Goal: Task Accomplishment & Management: Use online tool/utility

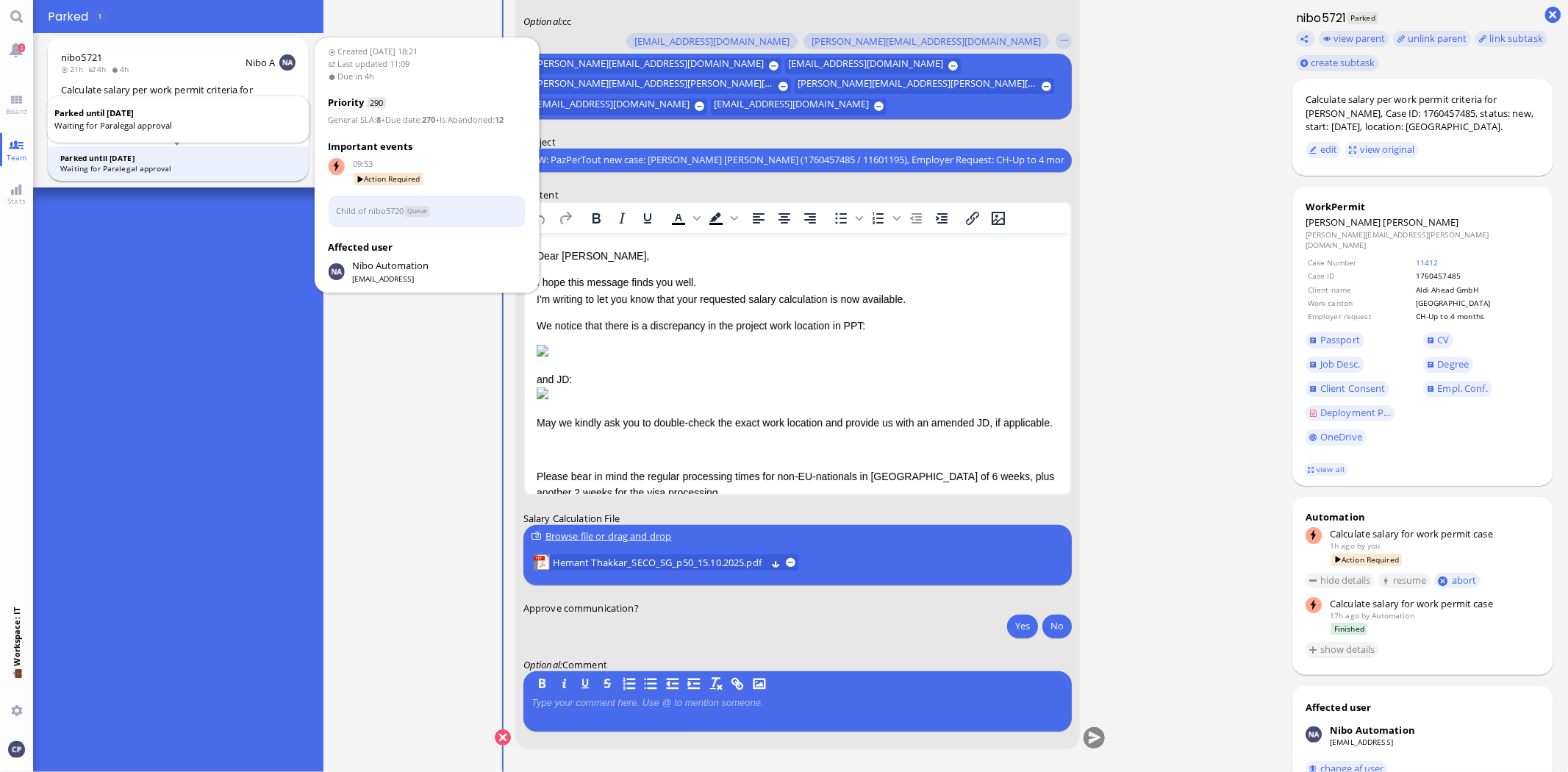
click at [136, 169] on div "Waiting for Paralegal approval" at bounding box center [178, 169] width 236 height 11
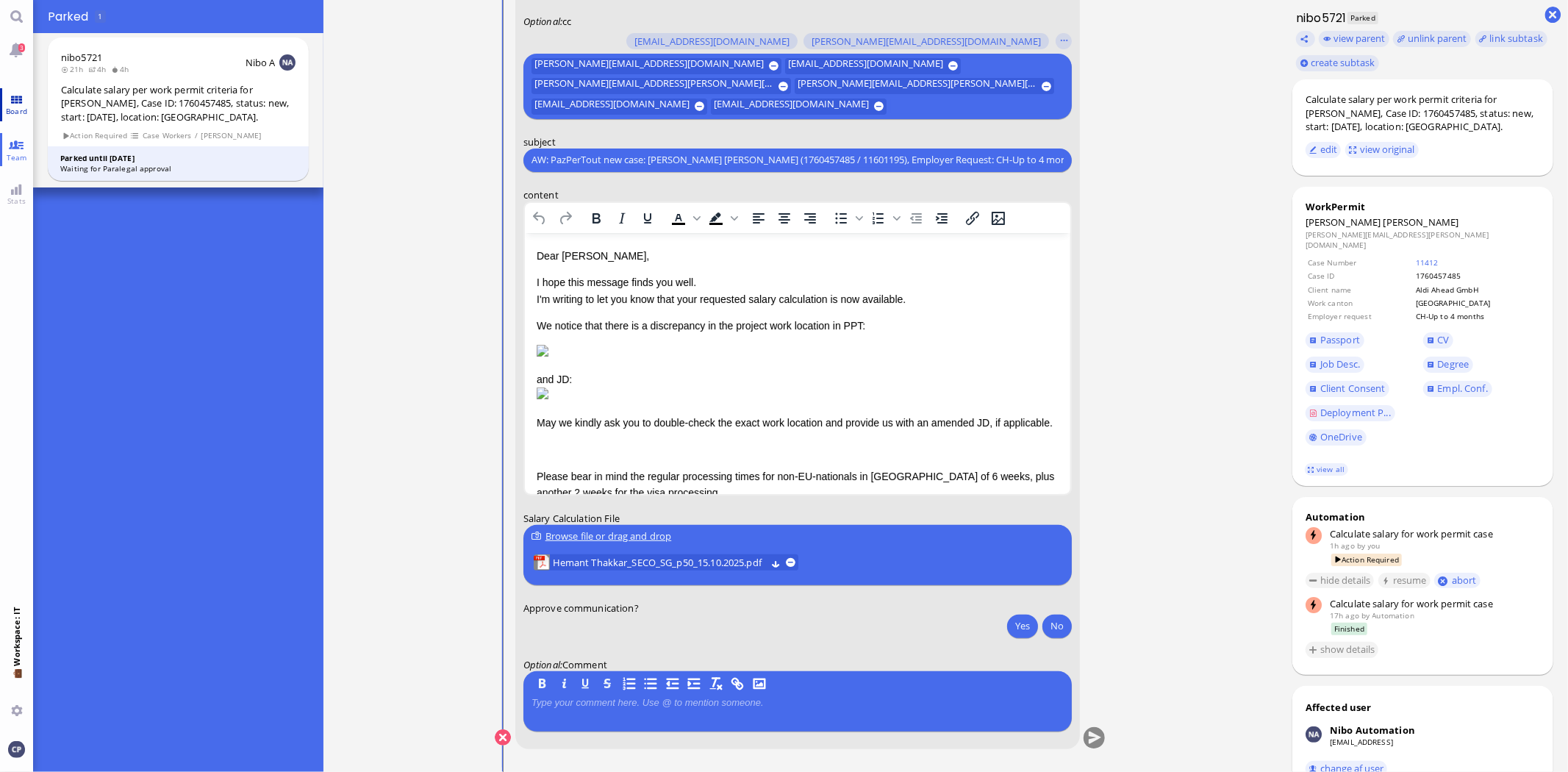
click at [15, 100] on link "Board" at bounding box center [16, 105] width 33 height 33
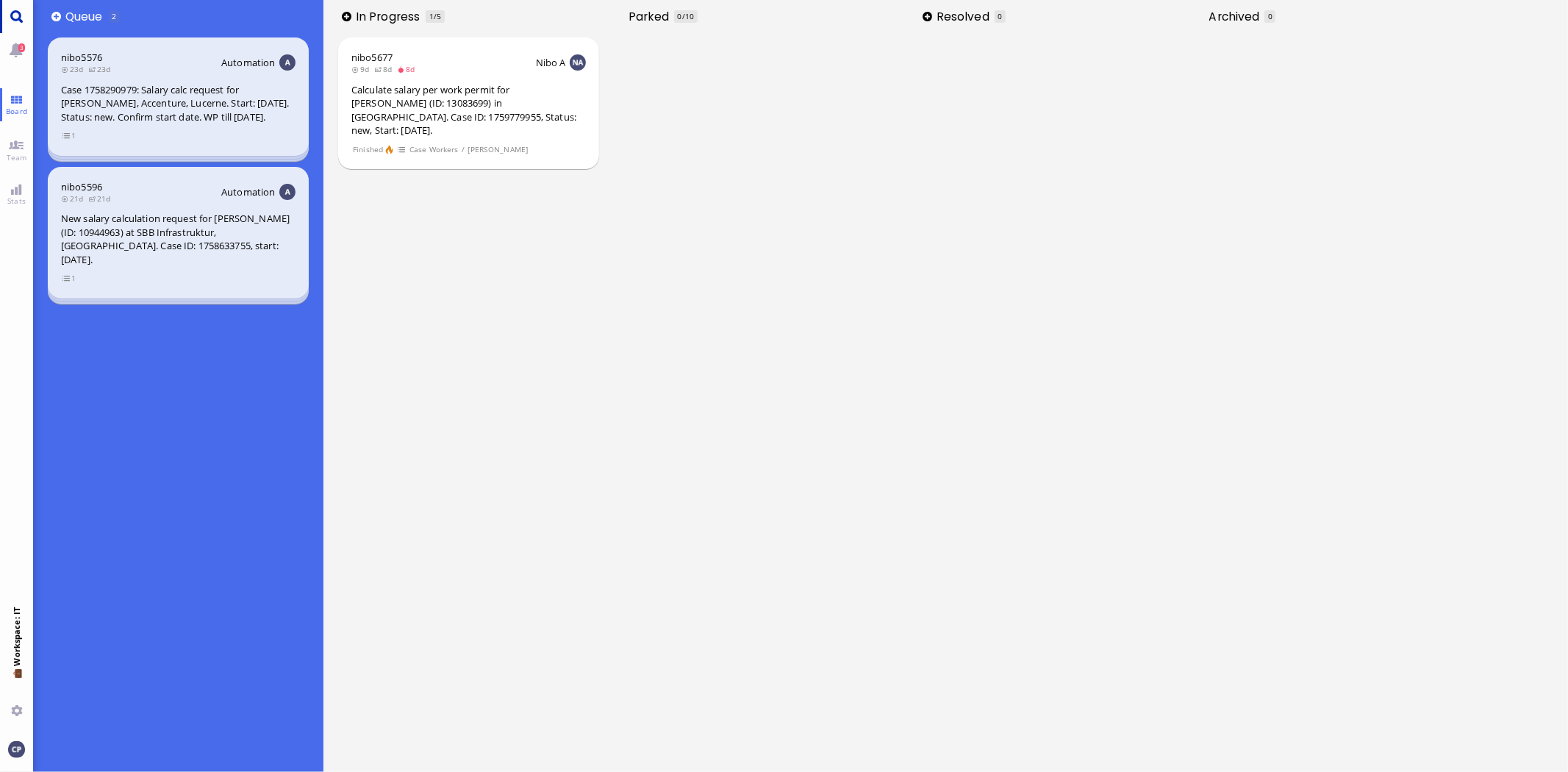
click at [4, 15] on link "Main menu" at bounding box center [16, 16] width 33 height 33
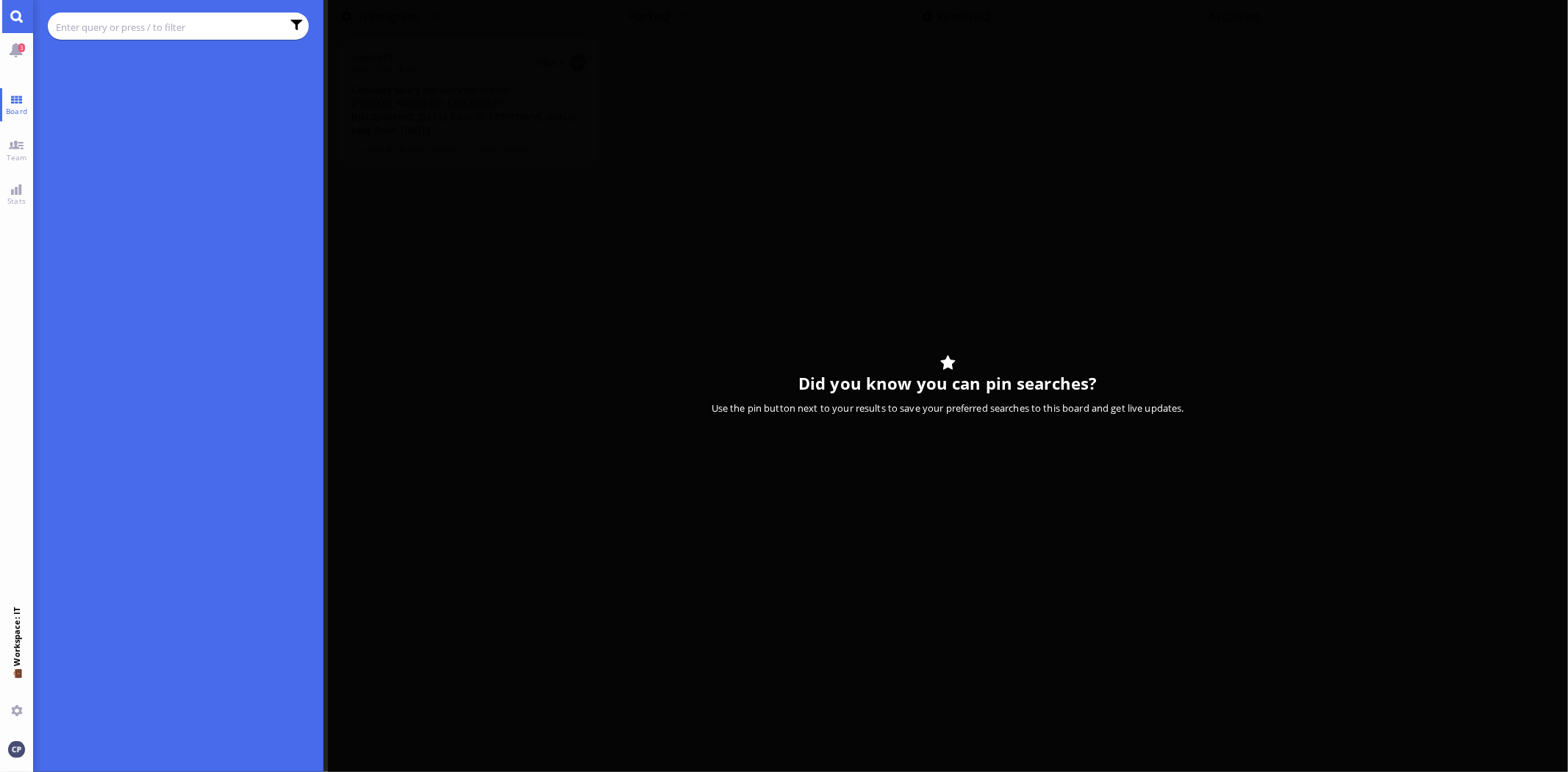
click at [98, 32] on input "text" at bounding box center [168, 27] width 225 height 16
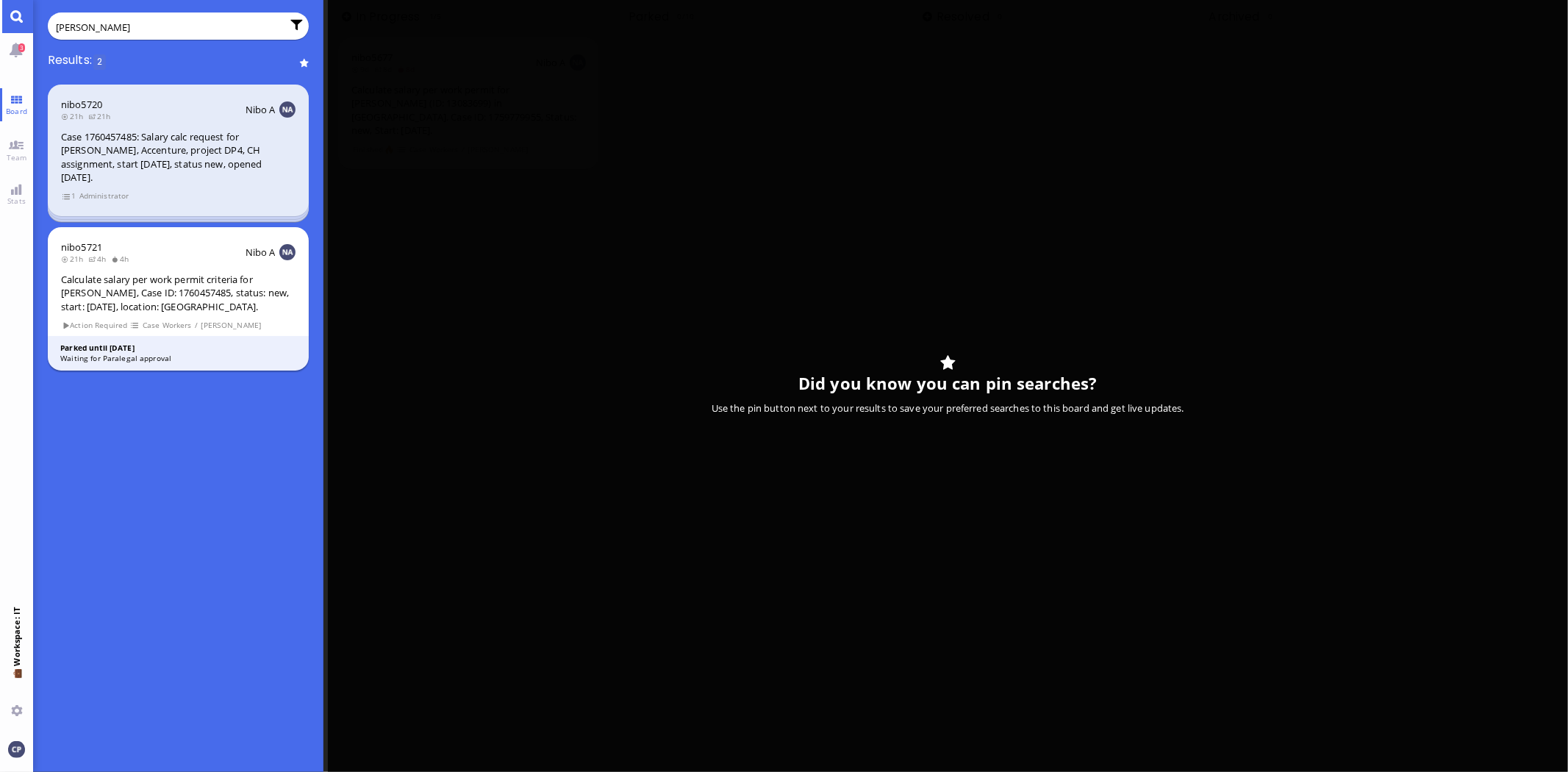
click at [140, 286] on div "Calculate salary per work permit criteria for [PERSON_NAME], Case ID: 176045748…" at bounding box center [178, 293] width 235 height 41
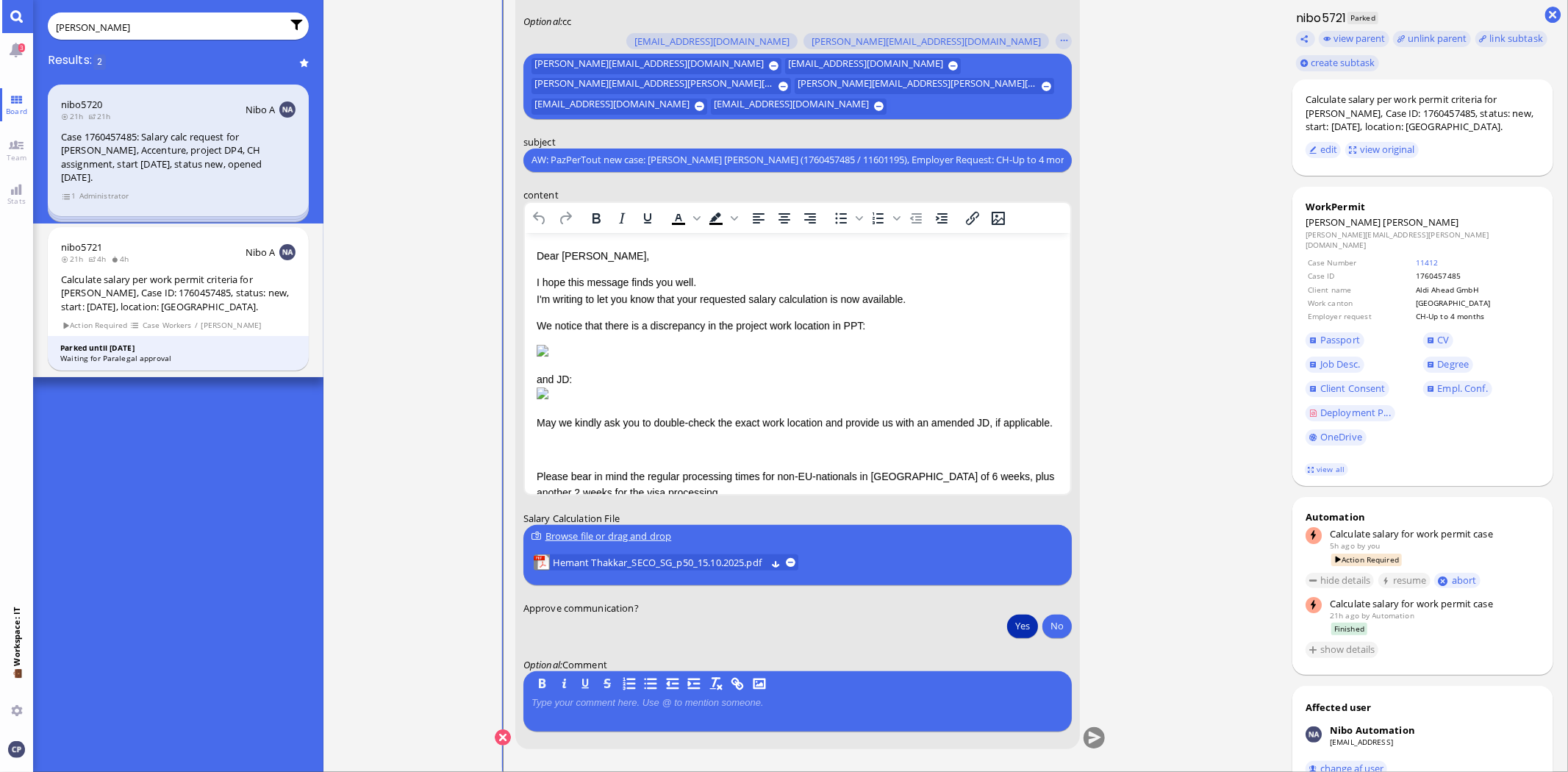
click at [1018, 627] on button "Yes" at bounding box center [1023, 626] width 31 height 24
click at [1098, 737] on button "submit" at bounding box center [1094, 738] width 22 height 22
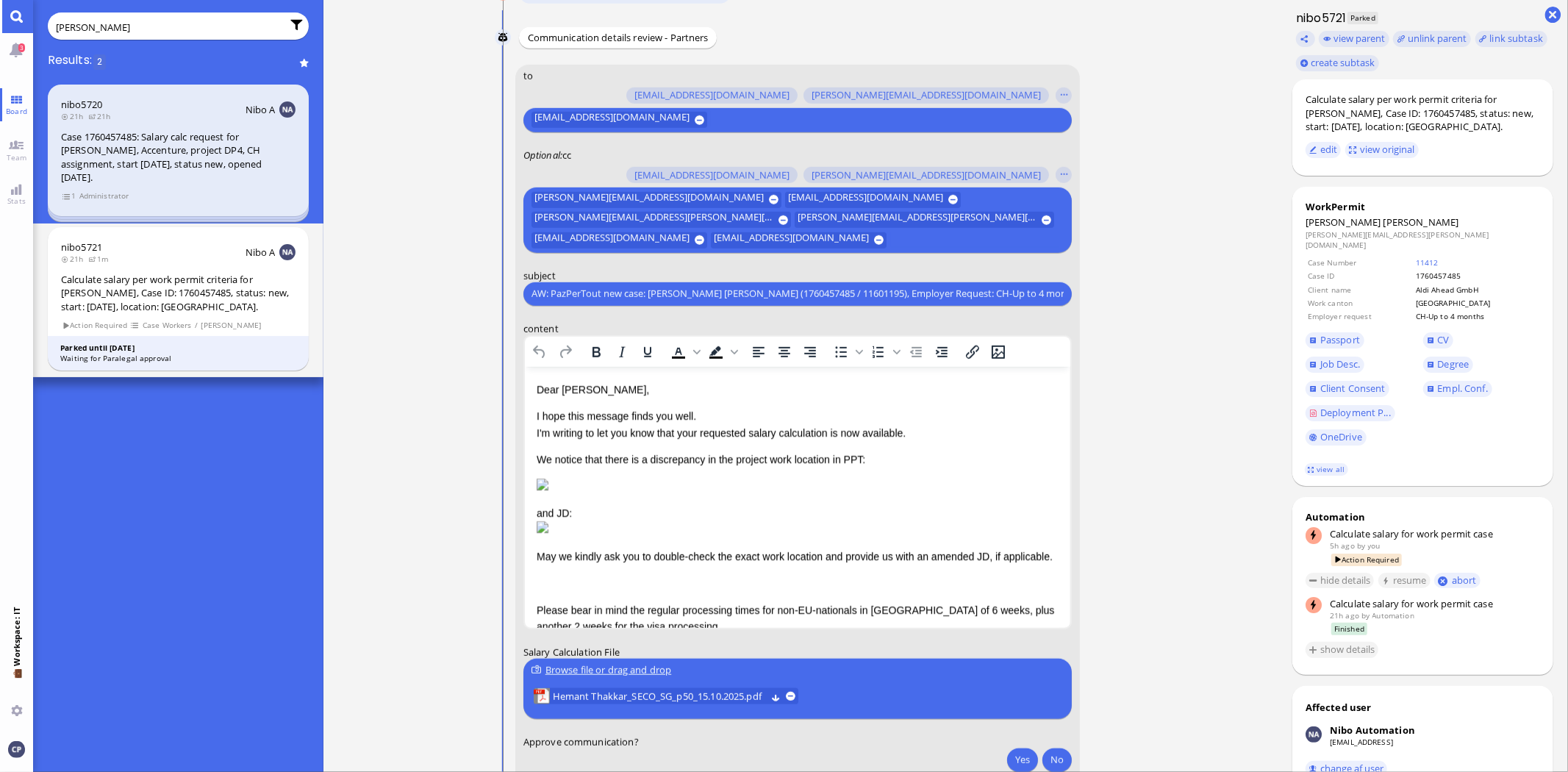
scroll to position [-326, 0]
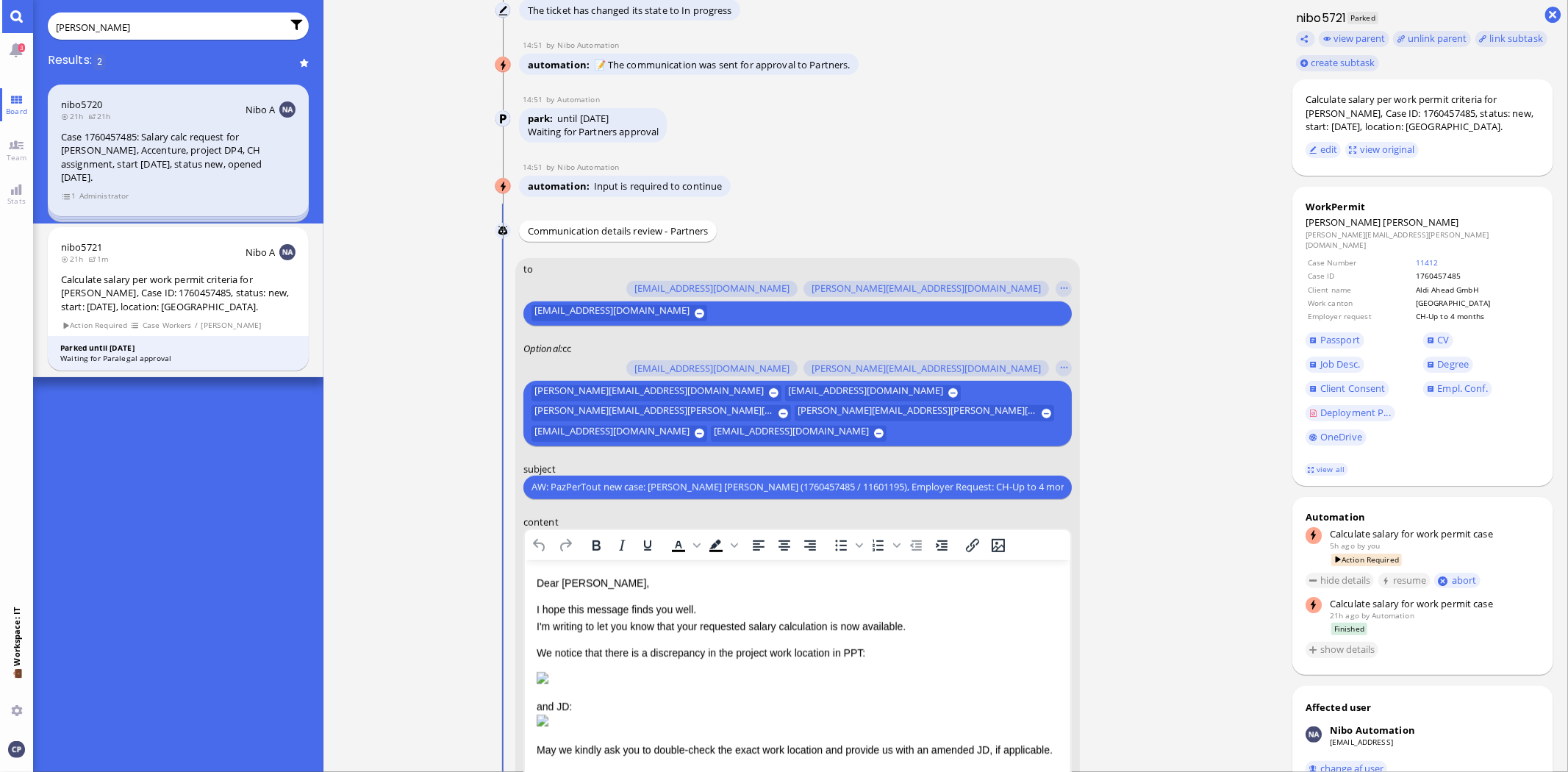
click at [102, 29] on input "[PERSON_NAME]" at bounding box center [168, 27] width 225 height 16
drag, startPoint x: 103, startPoint y: 29, endPoint x: 12, endPoint y: 23, distance: 91.2
click at [12, 23] on app-base "3 Board Team Stats 💼 Workspace: IT You [PERSON_NAME] Results: 2 nibo5720 21h 21…" at bounding box center [784, 386] width 1568 height 772
type input "[PERSON_NAME]"
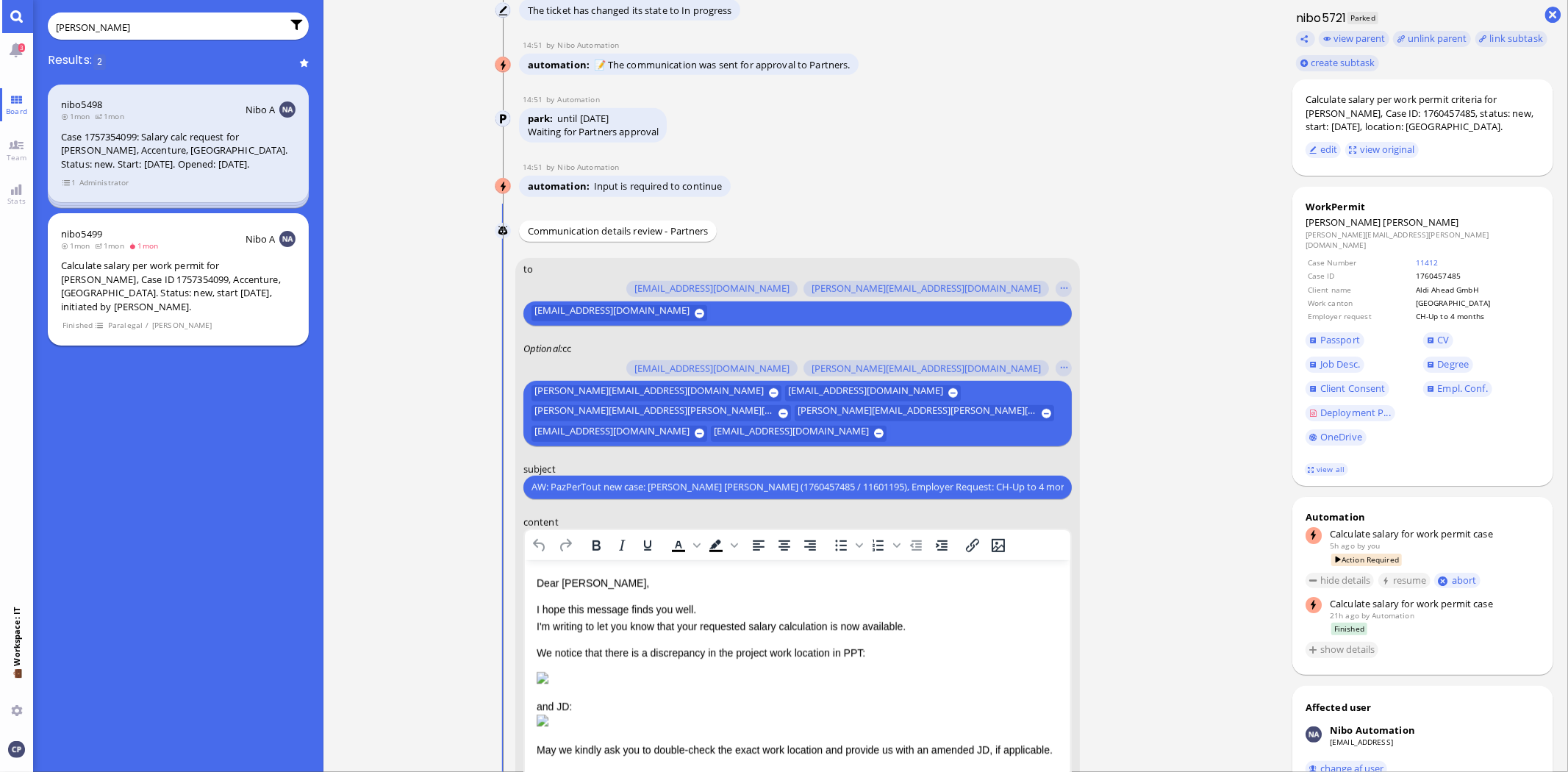
click at [130, 298] on div "Calculate salary per work permit for [PERSON_NAME], Case ID 1757354099, Accentu…" at bounding box center [178, 286] width 235 height 55
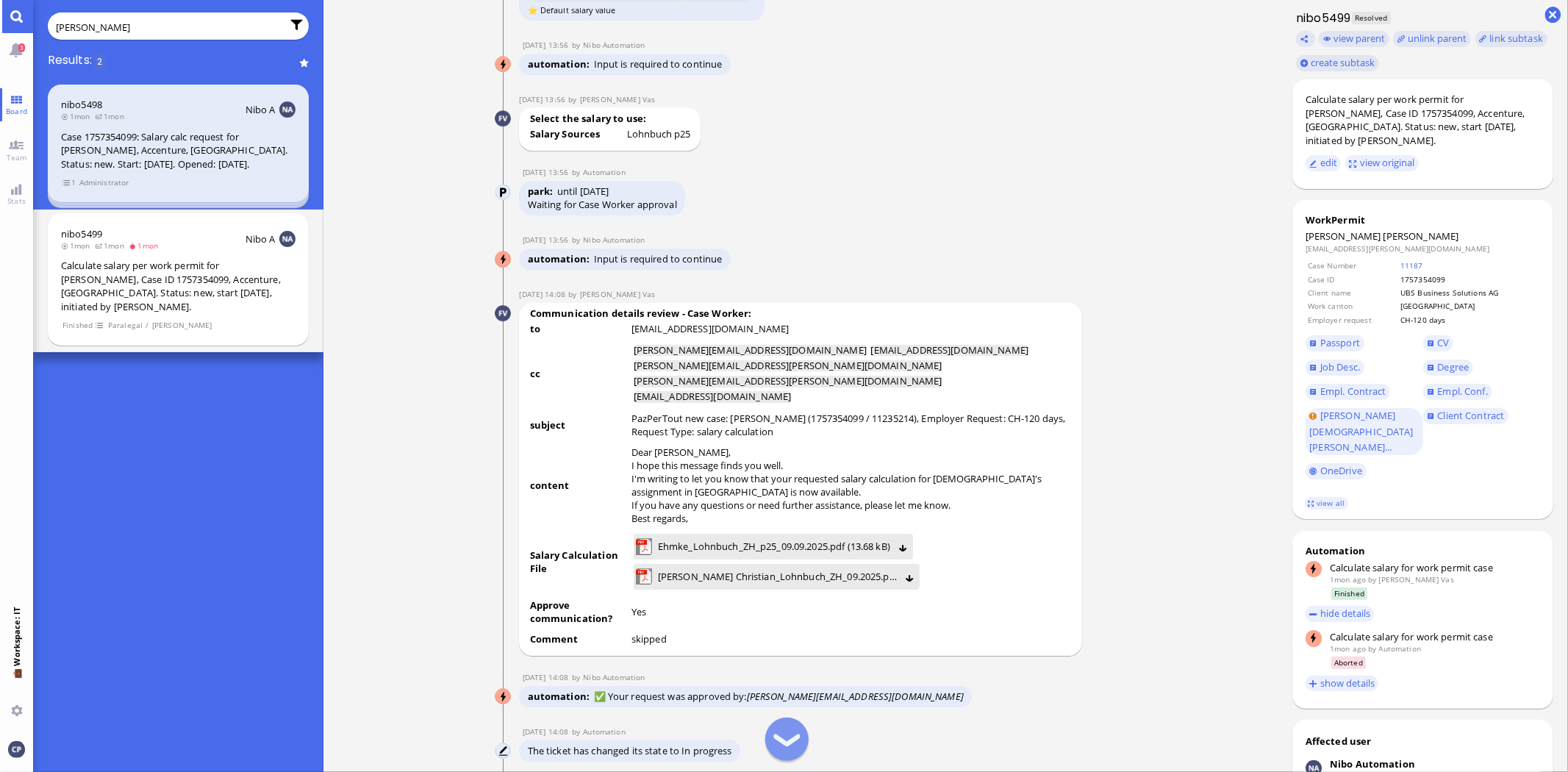
scroll to position [-2274, 0]
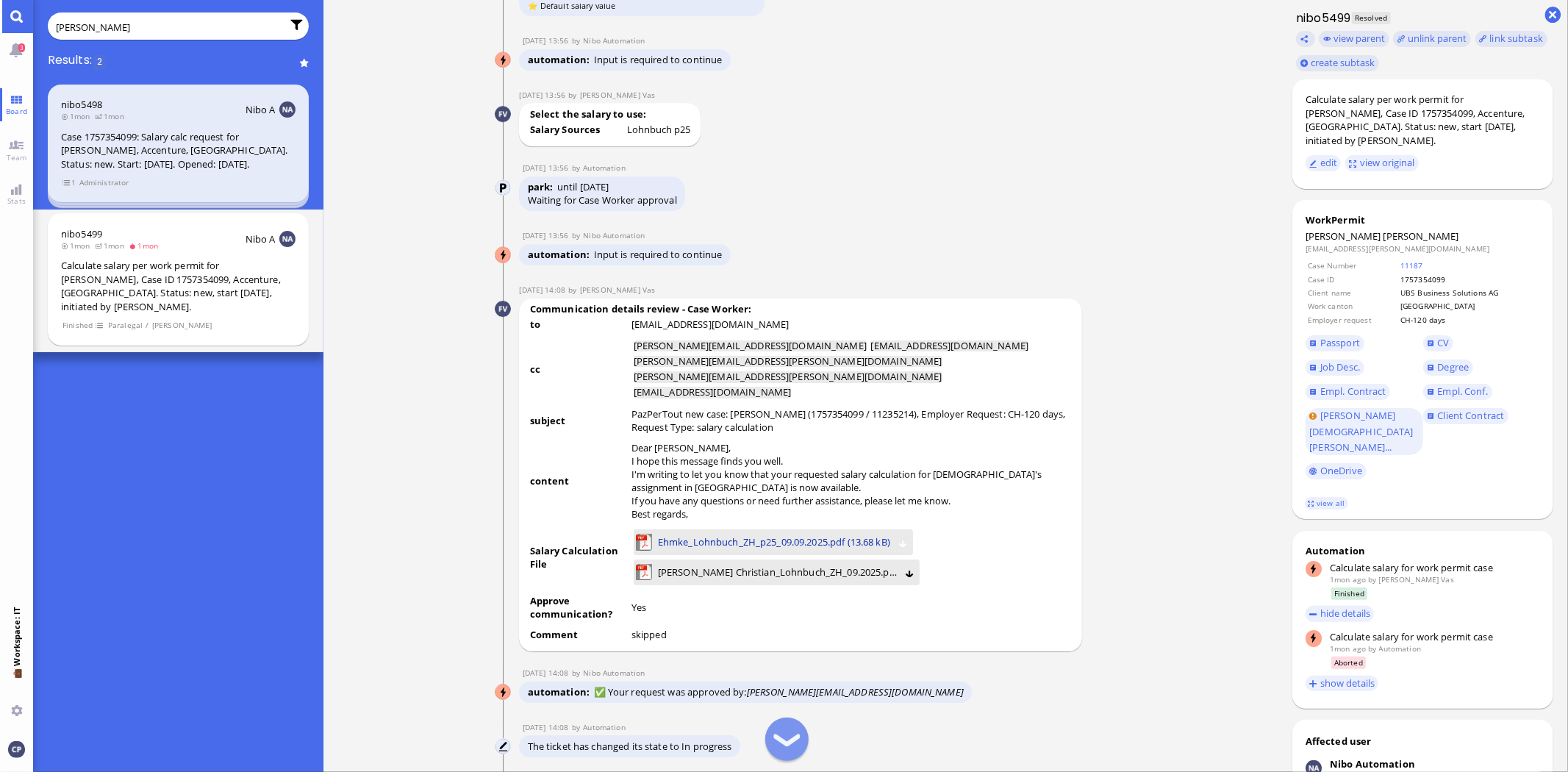
click at [809, 550] on span "Ehmke_Lohnbuch_ZH_p25_09.09.2025.pdf (13.68 kB)" at bounding box center [774, 542] width 233 height 16
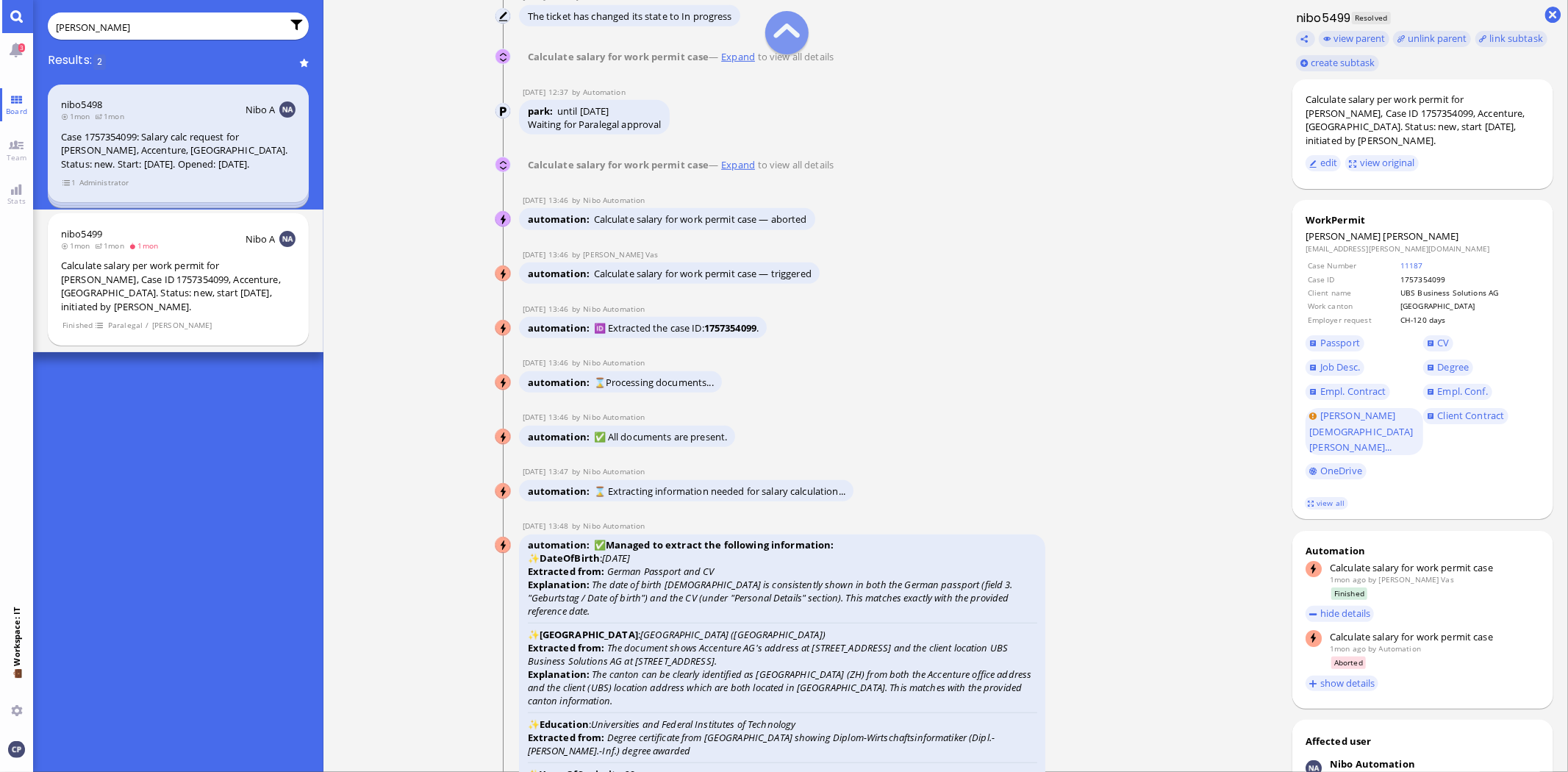
scroll to position [-5379, 0]
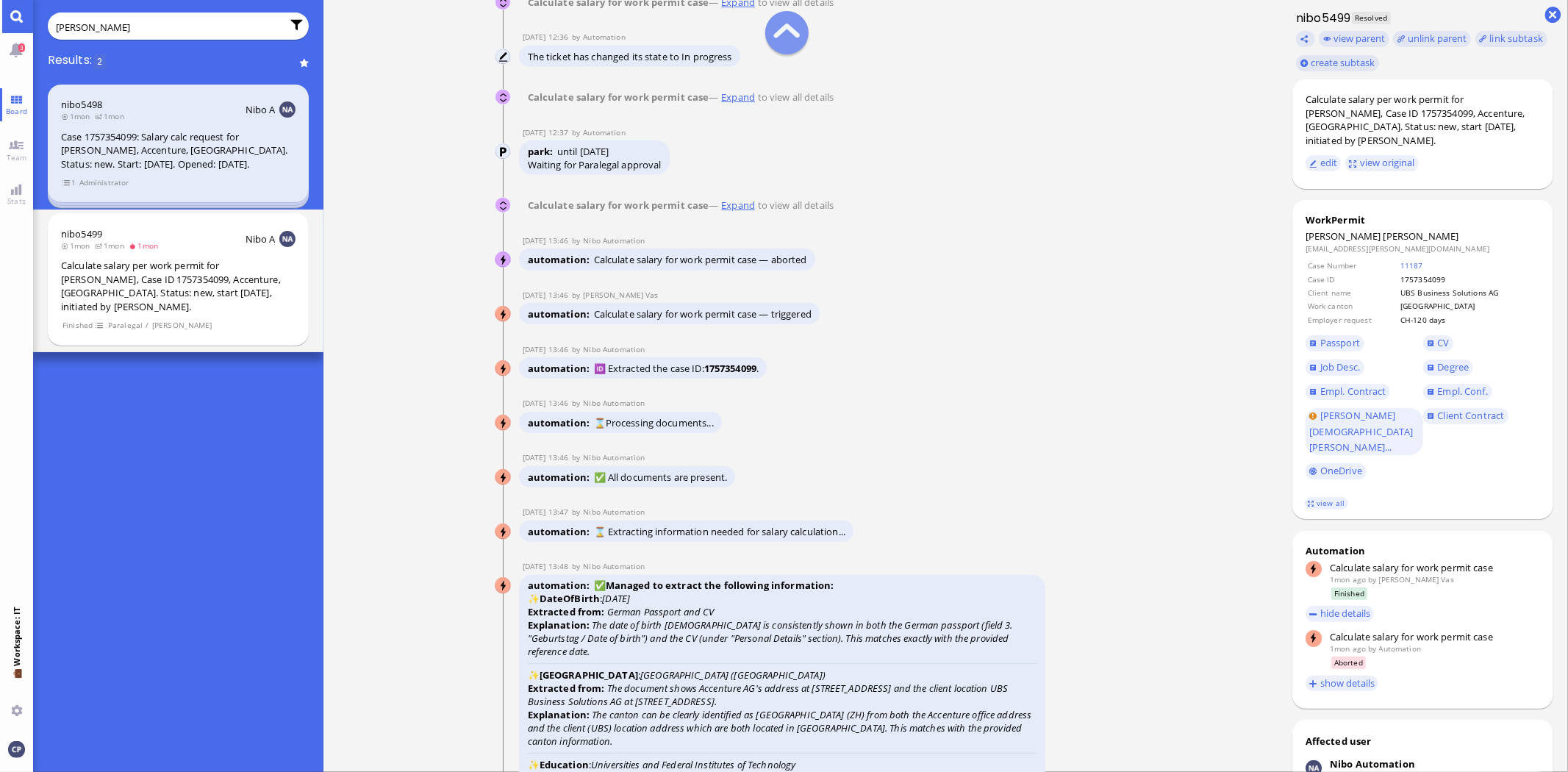
click at [740, 212] on link "Expand" at bounding box center [738, 205] width 39 height 14
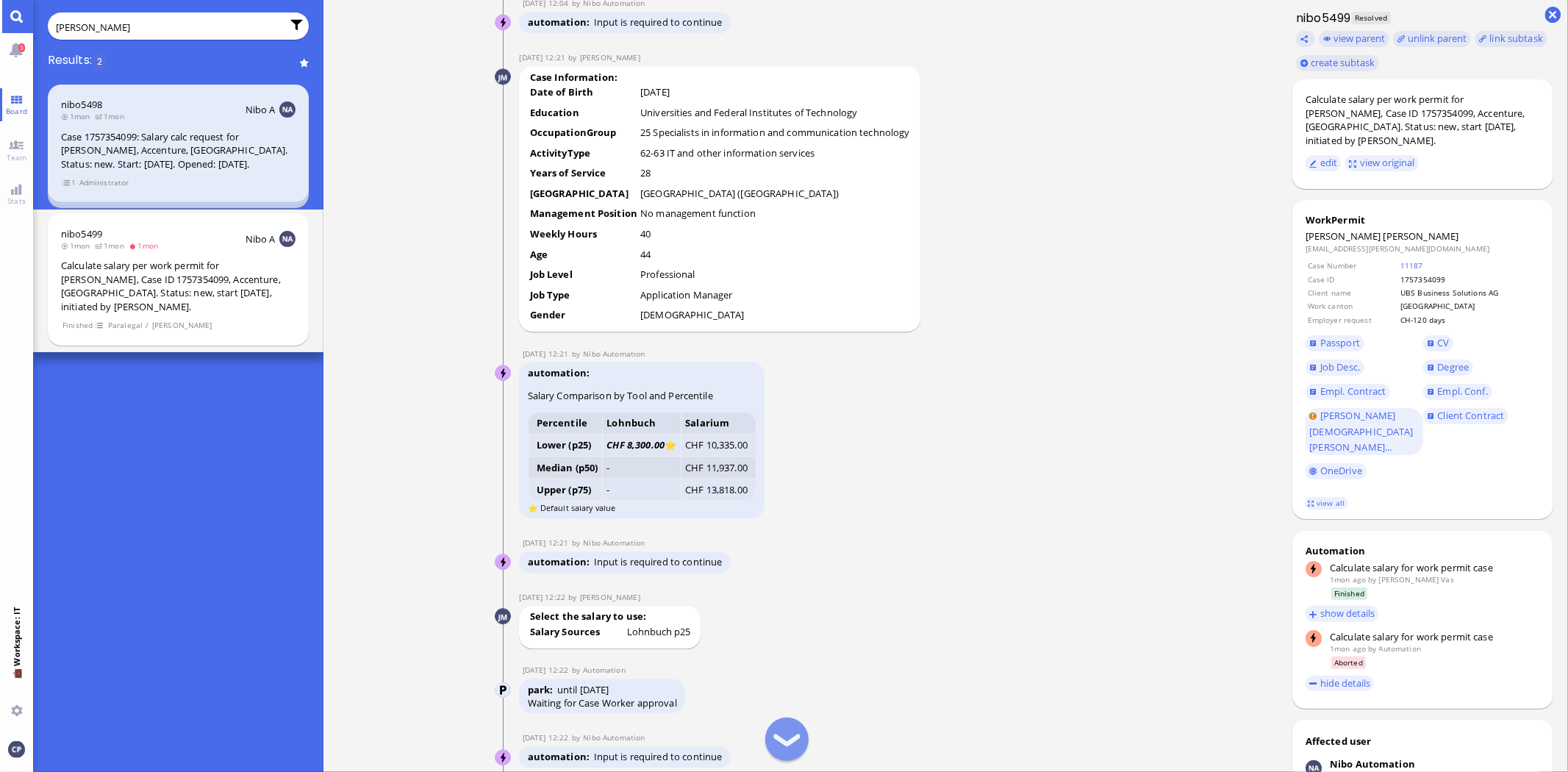
scroll to position [-2215, 0]
